Goal: Find specific page/section: Find specific page/section

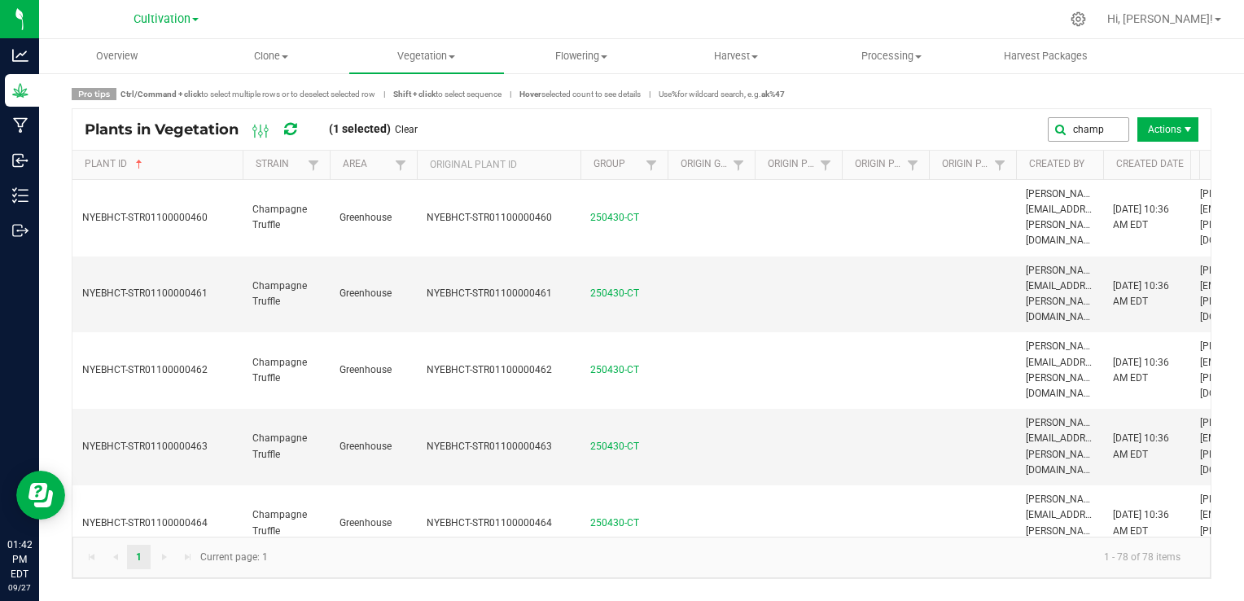
scroll to position [98, 0]
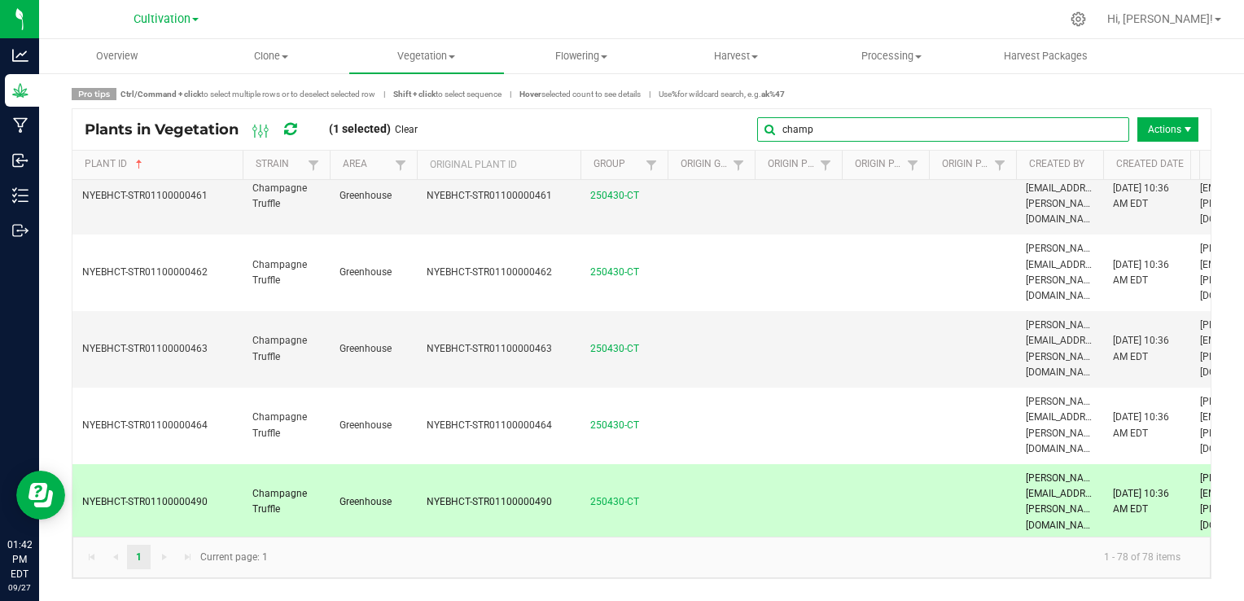
click at [1094, 125] on input "champ" at bounding box center [943, 129] width 372 height 24
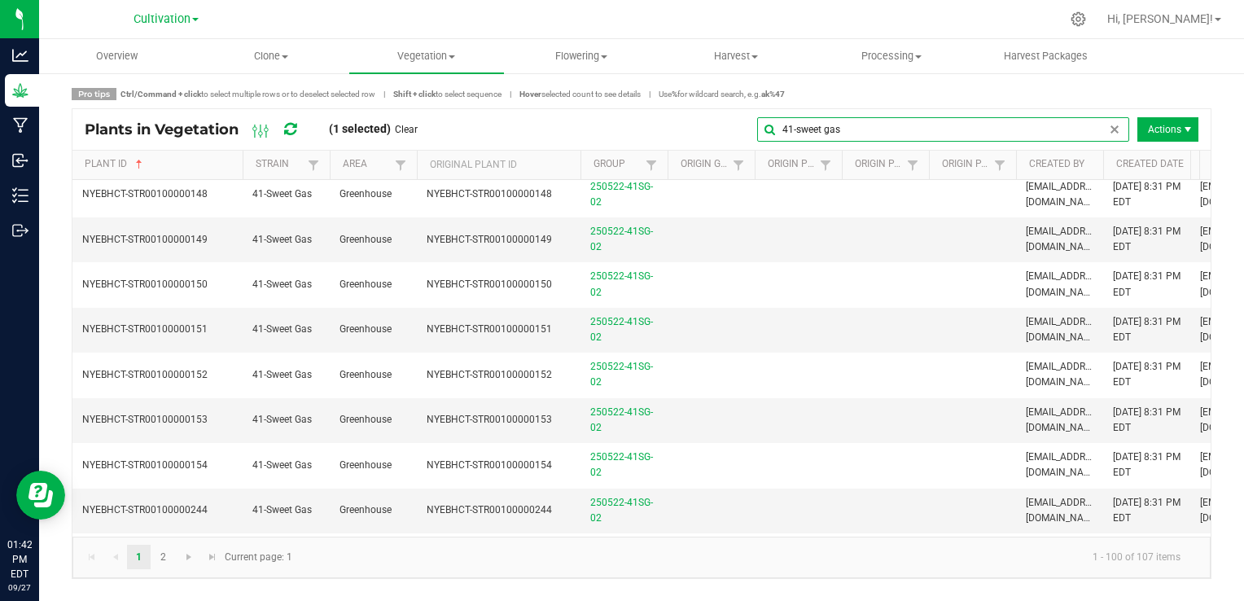
type input "41-sweet gas"
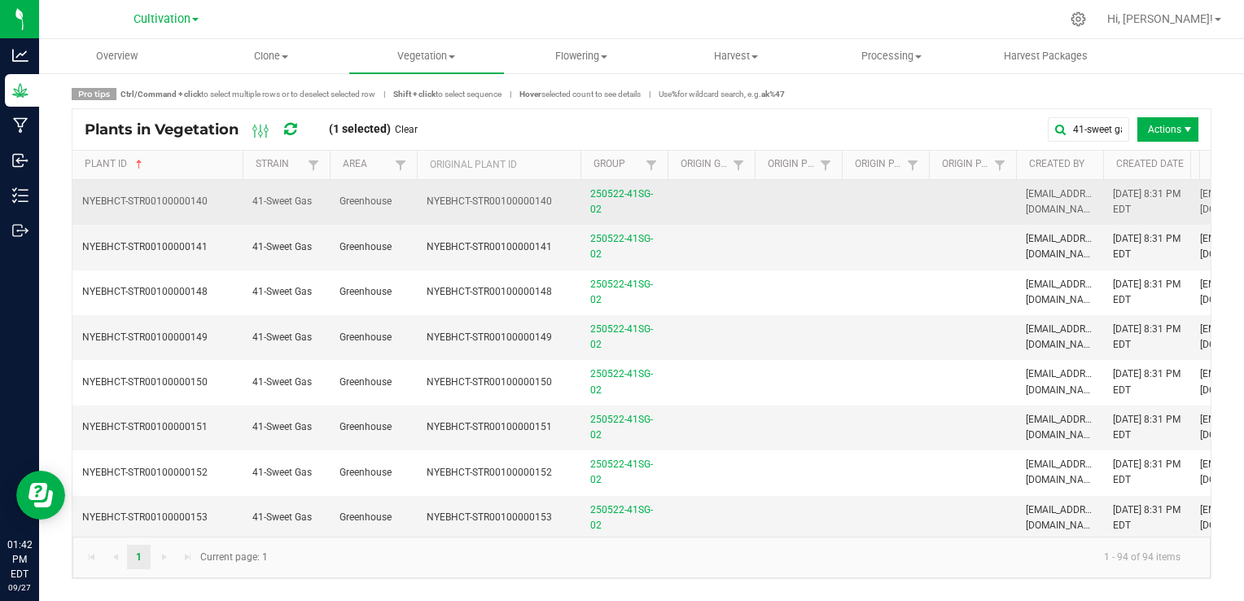
click at [304, 207] on span "41-Sweet Gas" at bounding box center [281, 200] width 59 height 11
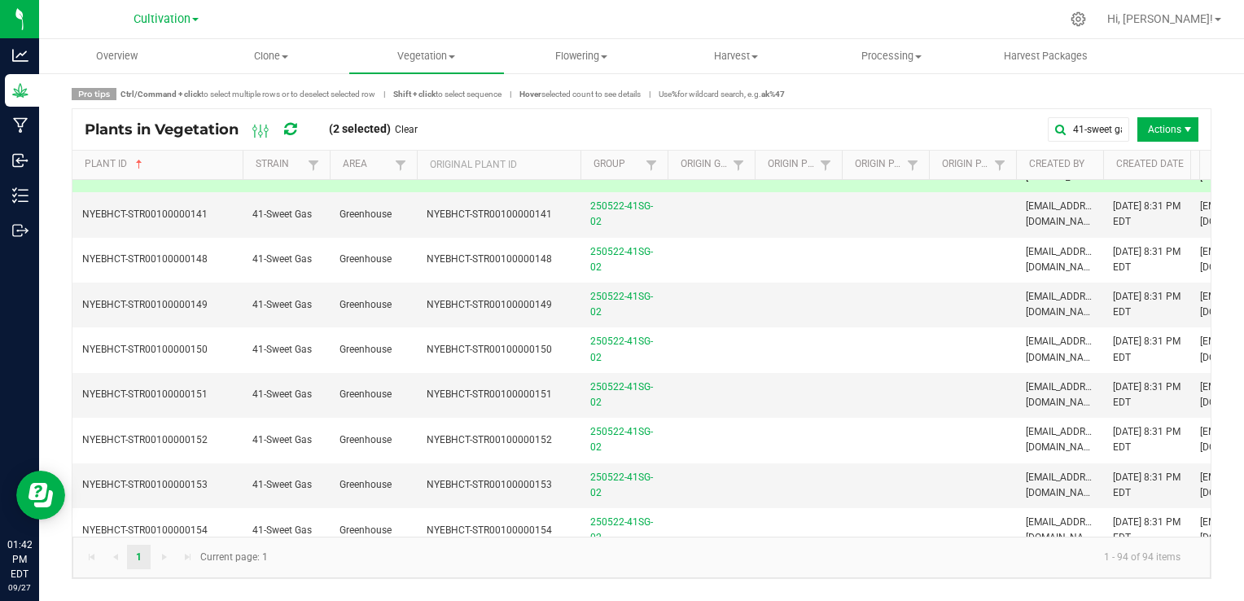
scroll to position [65, 0]
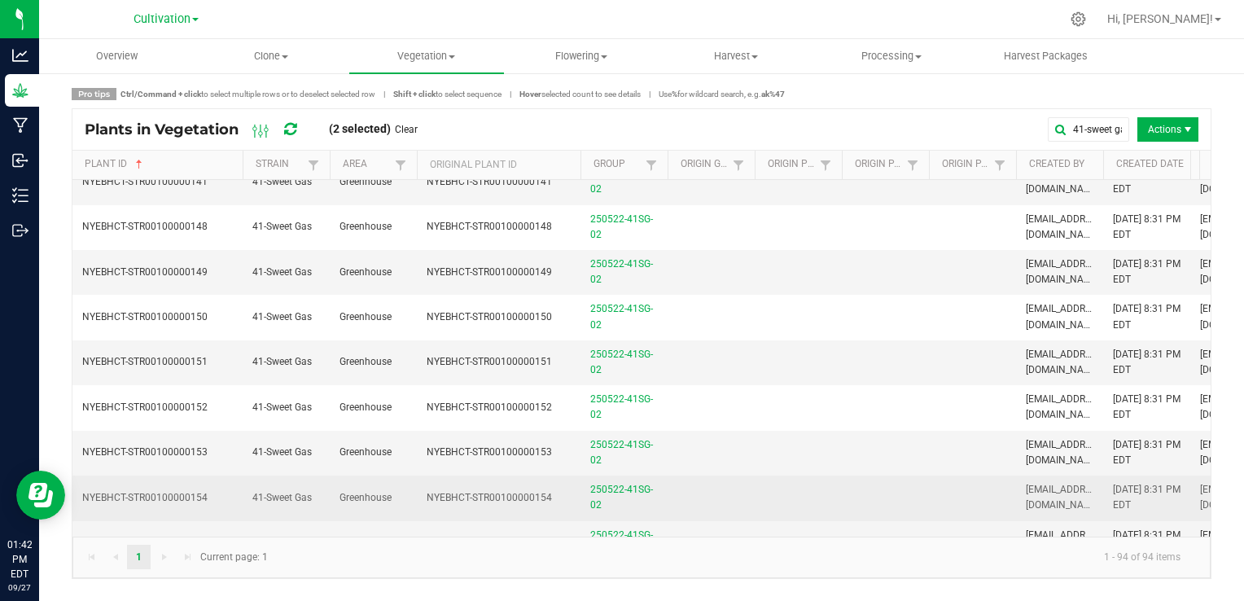
click at [281, 488] on td "41-Sweet Gas" at bounding box center [286, 497] width 87 height 45
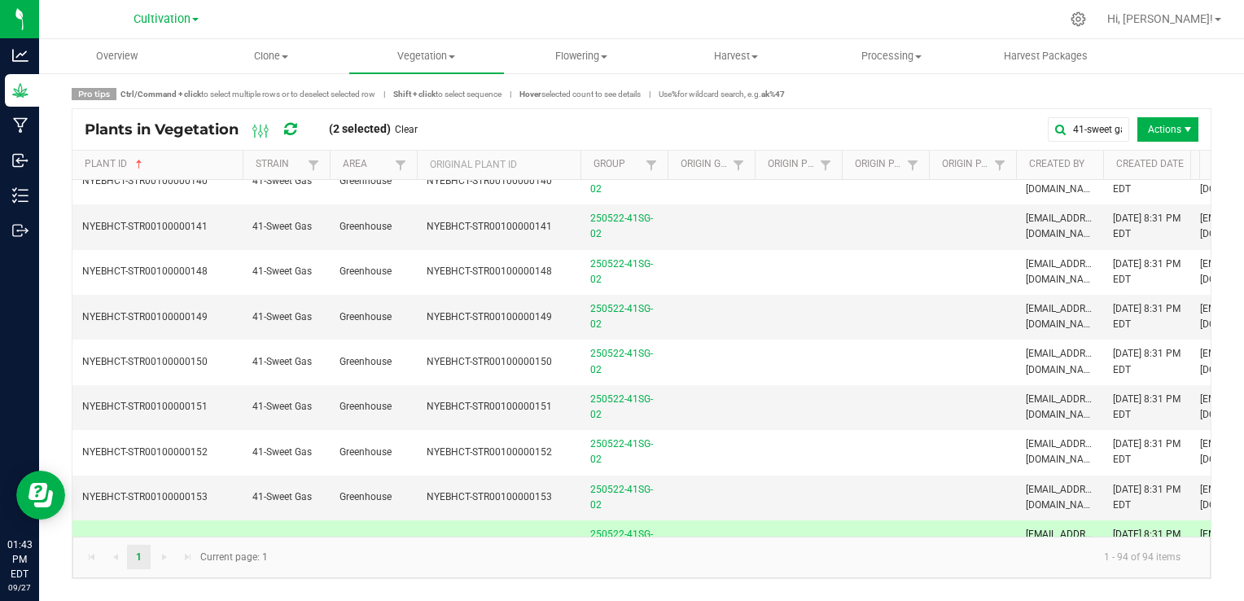
scroll to position [0, 0]
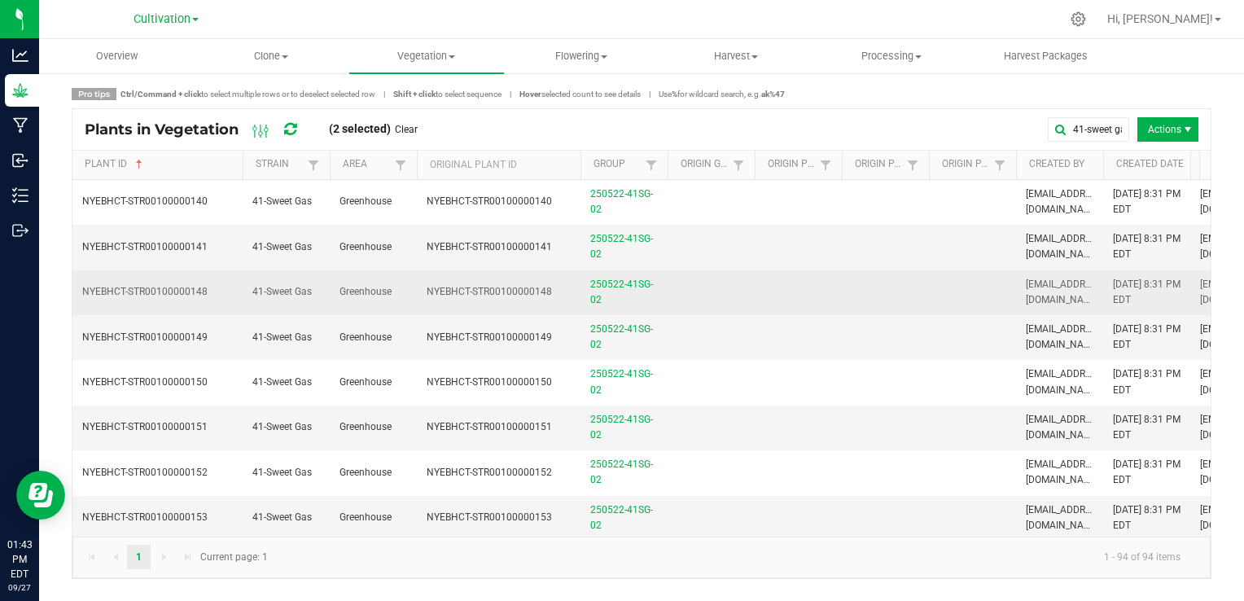
click at [422, 290] on td "NYEBHCT-STR00100000148" at bounding box center [499, 292] width 164 height 45
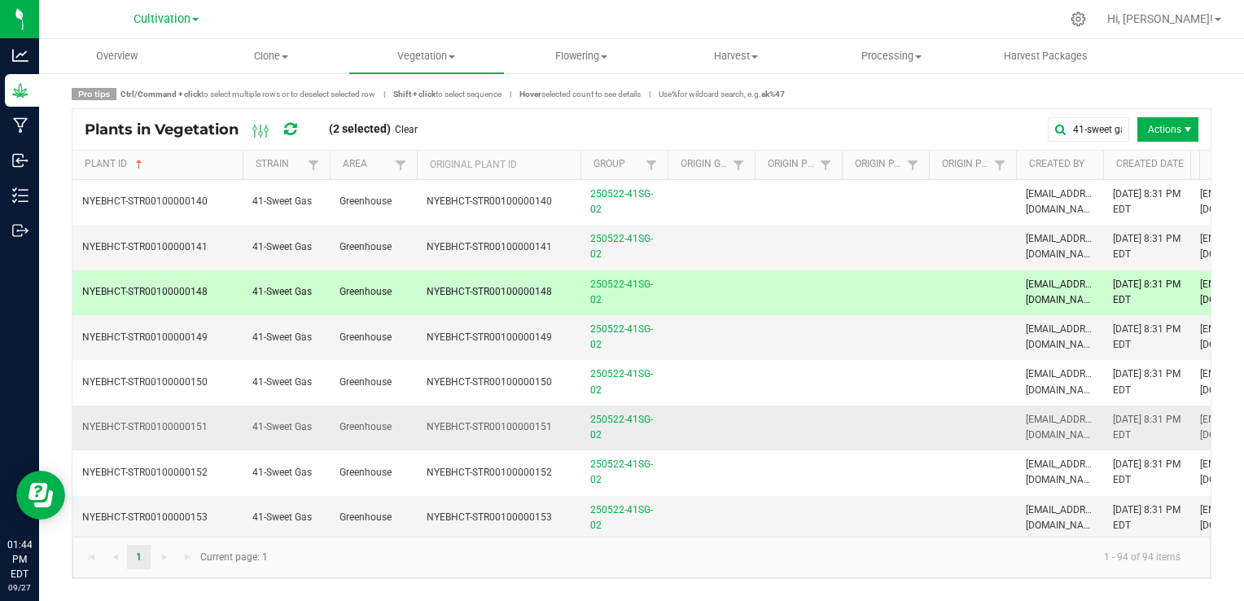
click at [460, 407] on td "NYEBHCT-STR00100000151" at bounding box center [499, 427] width 164 height 45
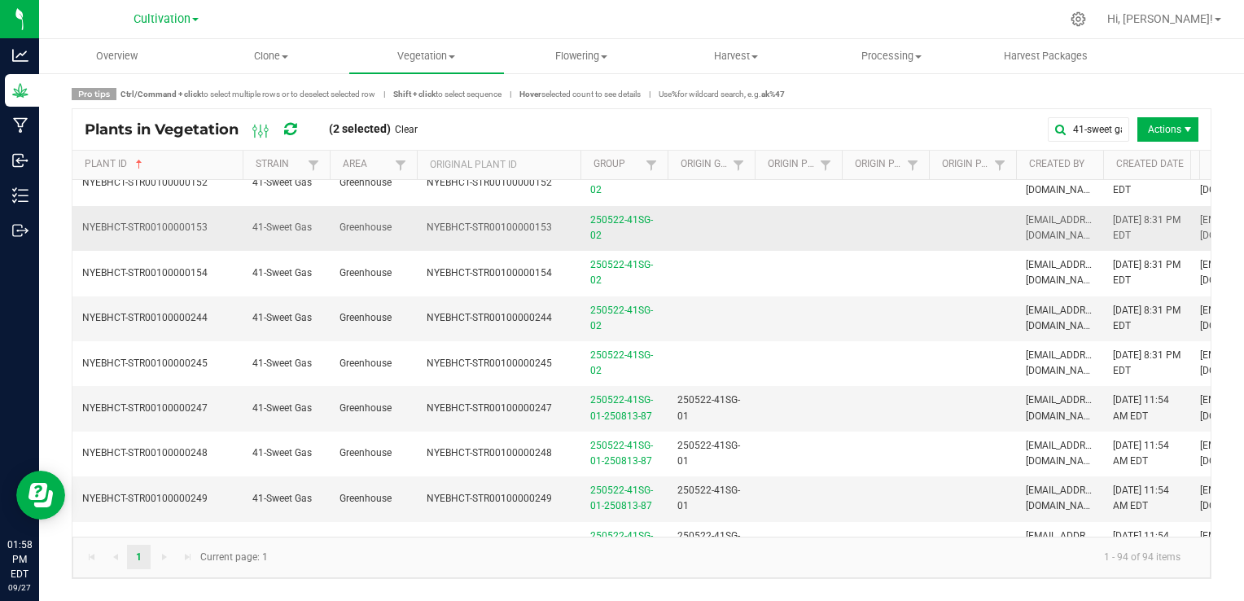
scroll to position [293, 0]
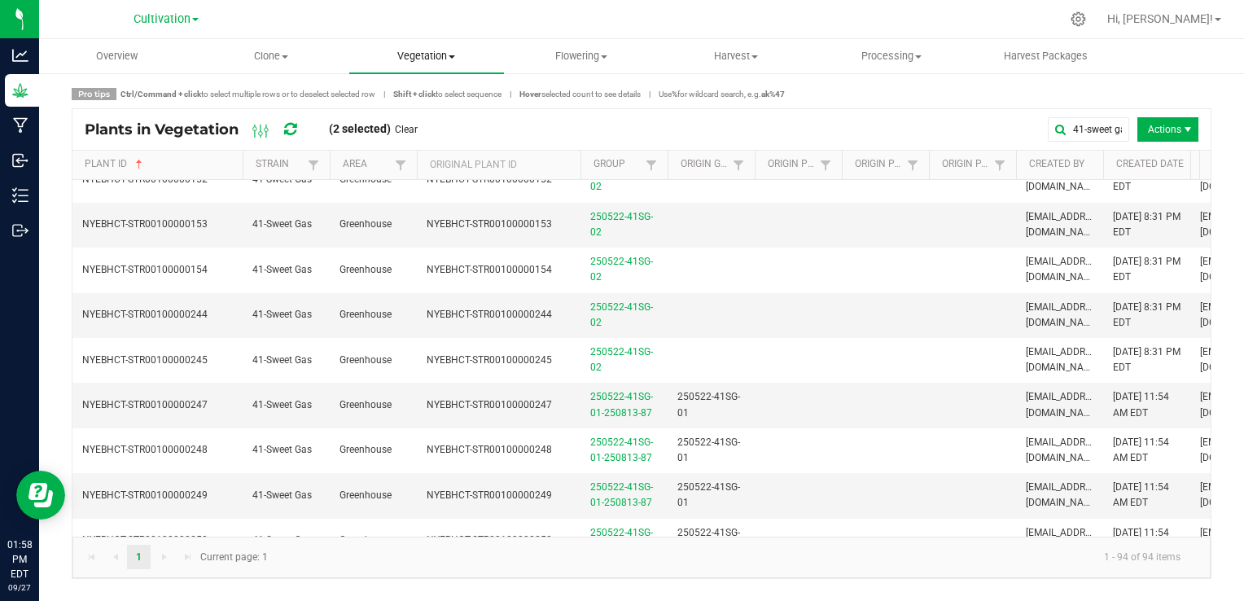
click at [443, 60] on span "Vegetation" at bounding box center [426, 56] width 155 height 15
click at [418, 99] on span "Veg groups" at bounding box center [400, 98] width 103 height 14
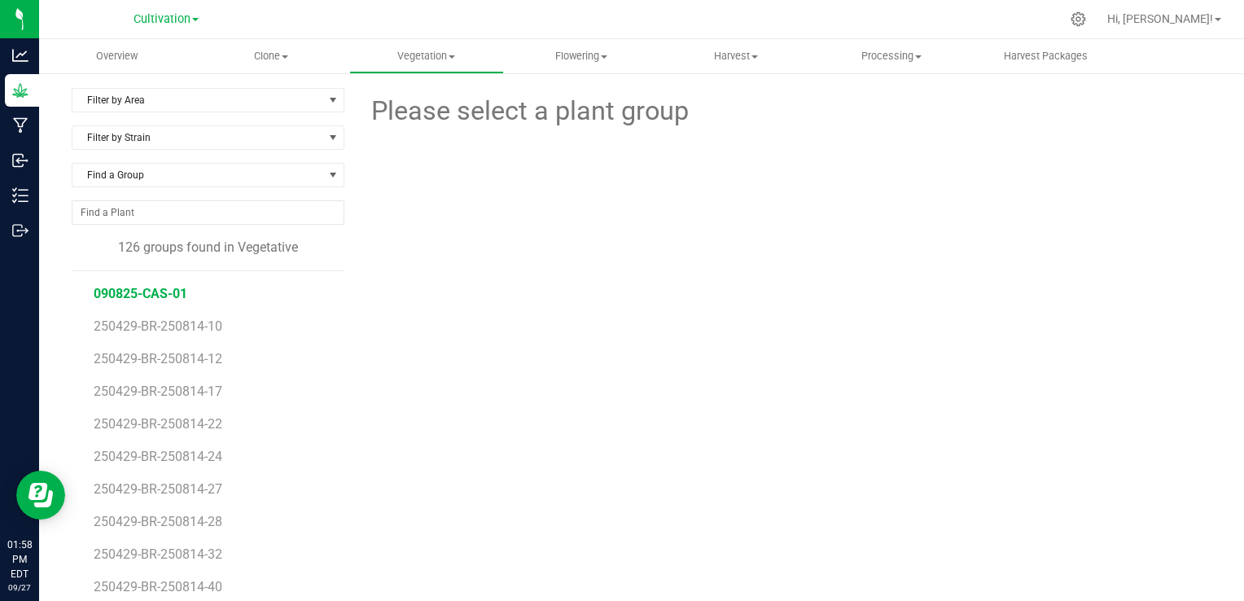
click at [161, 291] on span "090825-CAS-01" at bounding box center [141, 293] width 94 height 15
